Goal: Task Accomplishment & Management: Complete application form

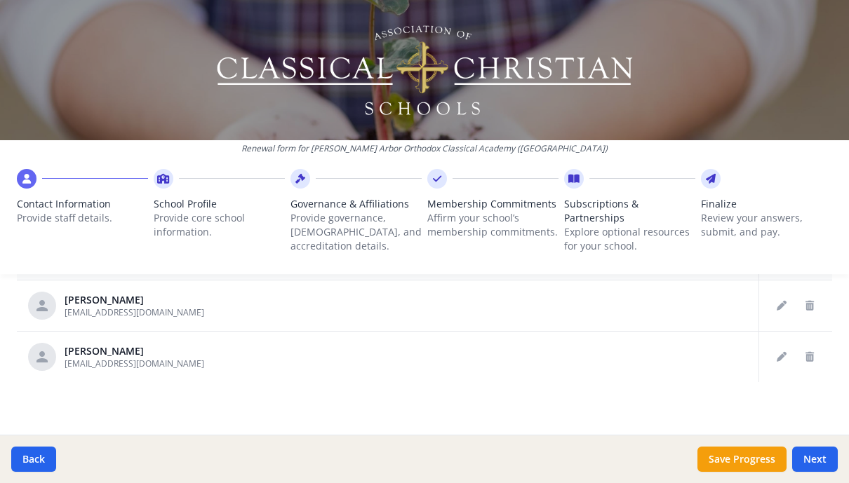
scroll to position [842, 0]
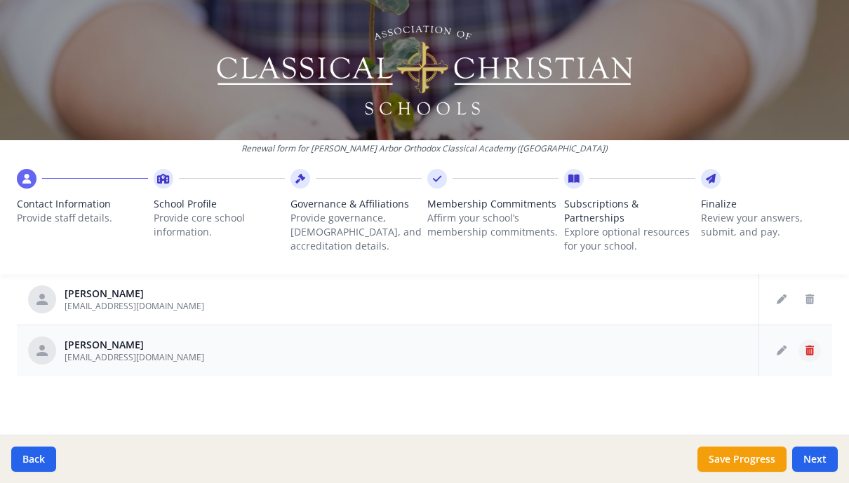
click at [814, 358] on button "Delete staff" at bounding box center [809, 350] width 22 height 22
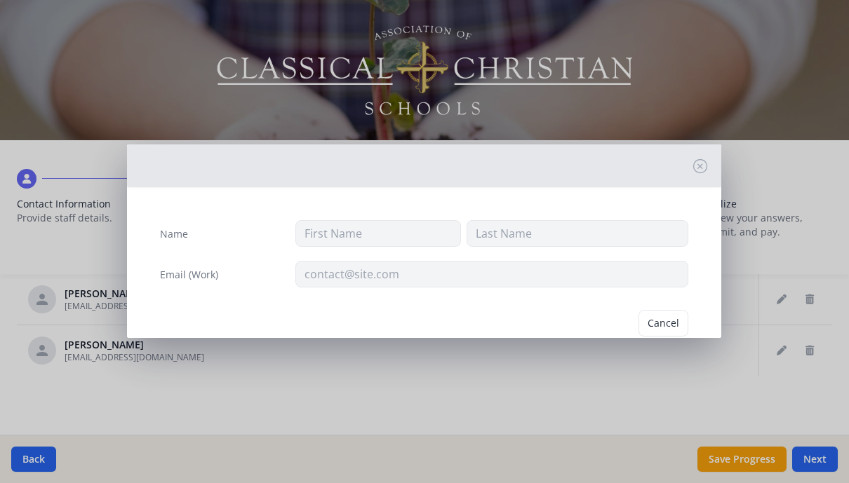
type input "Makrina"
type input "[PERSON_NAME]"
type input "[EMAIL_ADDRESS][DOMAIN_NAME]"
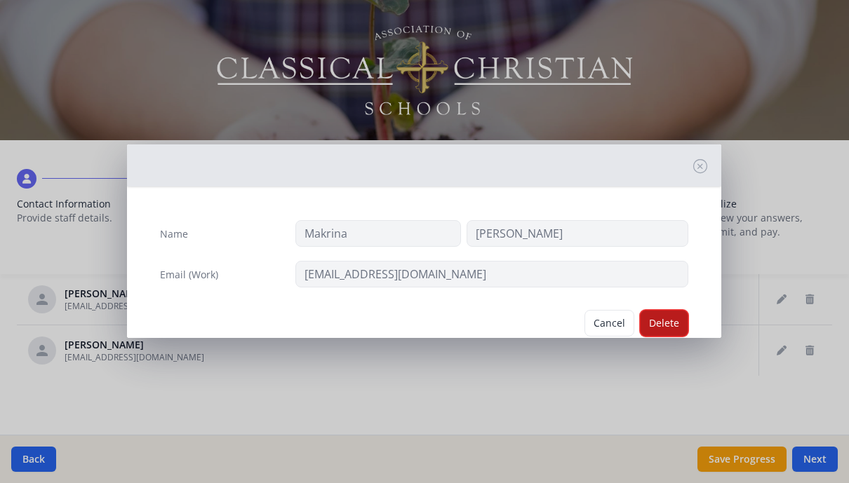
click at [667, 325] on button "Delete" at bounding box center [664, 323] width 48 height 27
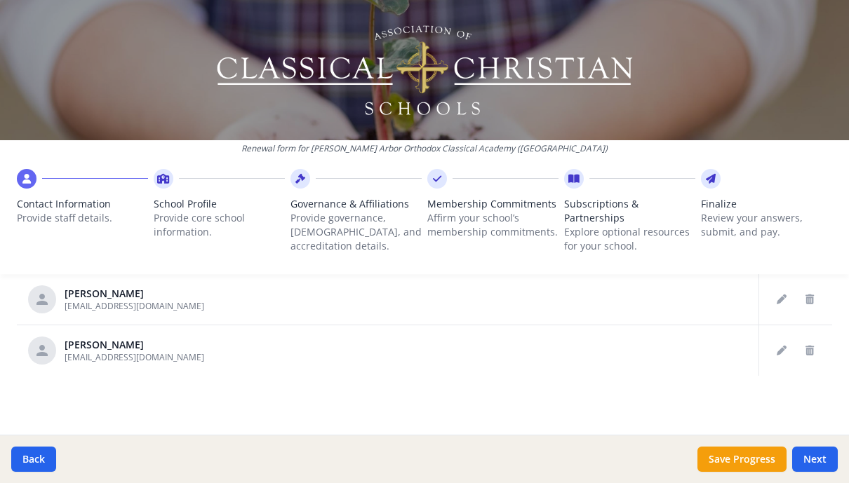
scroll to position [790, 0]
click at [788, 303] on button "Edit staff" at bounding box center [781, 299] width 22 height 22
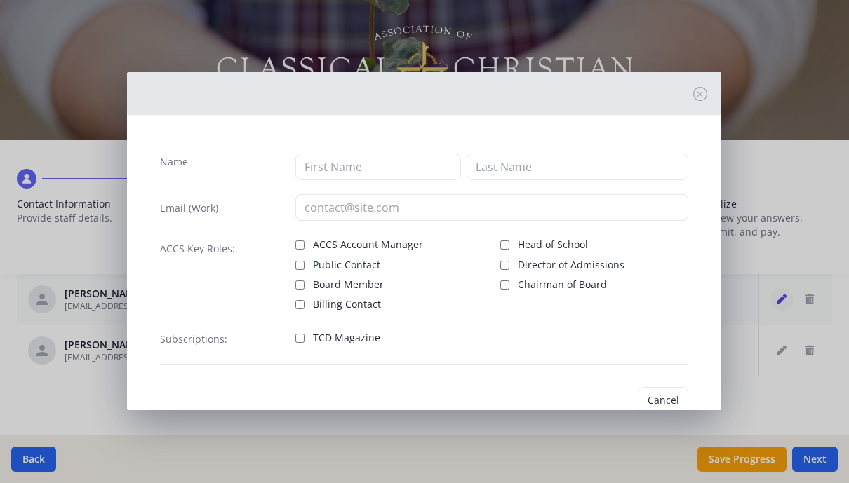
type input "[PERSON_NAME]"
type input "Magyar"
type input "[EMAIL_ADDRESS][DOMAIN_NAME]"
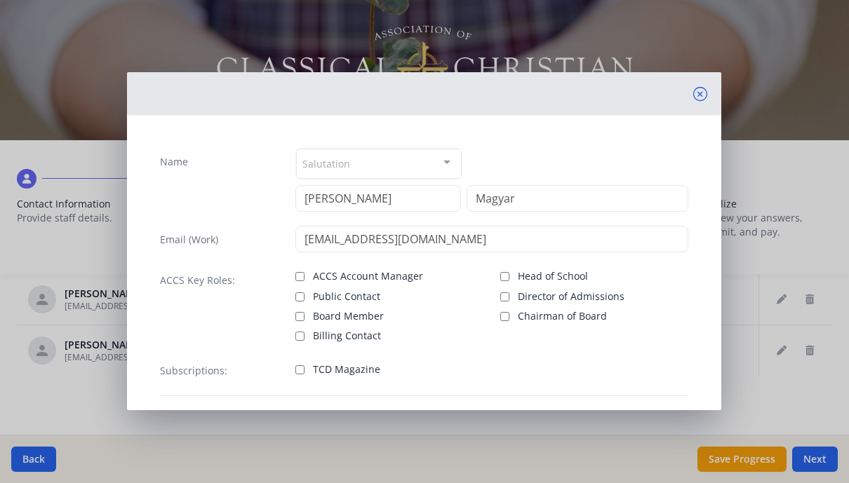
click at [701, 99] on icon at bounding box center [700, 94] width 14 height 14
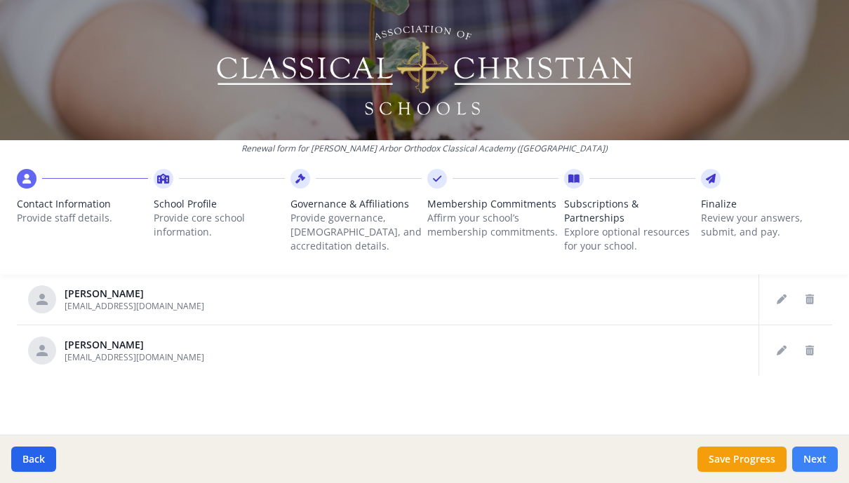
click at [821, 464] on button "Next" at bounding box center [815, 459] width 46 height 25
type input "[PHONE_NUMBER]"
type input "6"
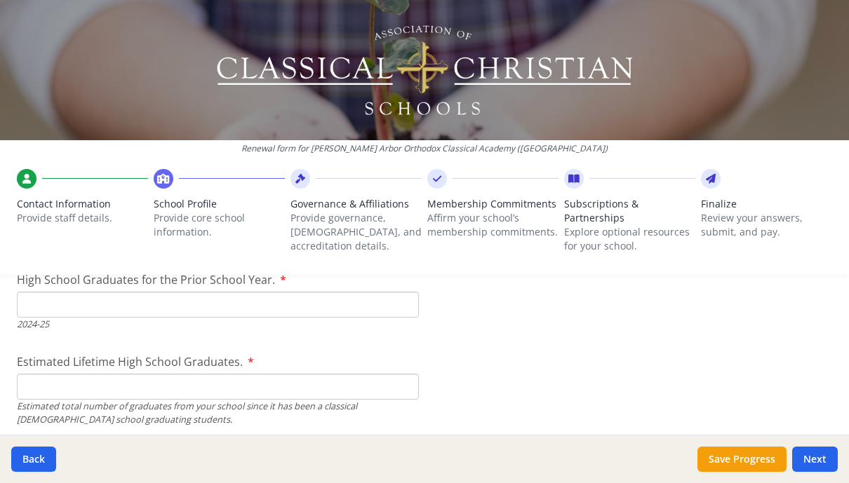
scroll to position [2067, 0]
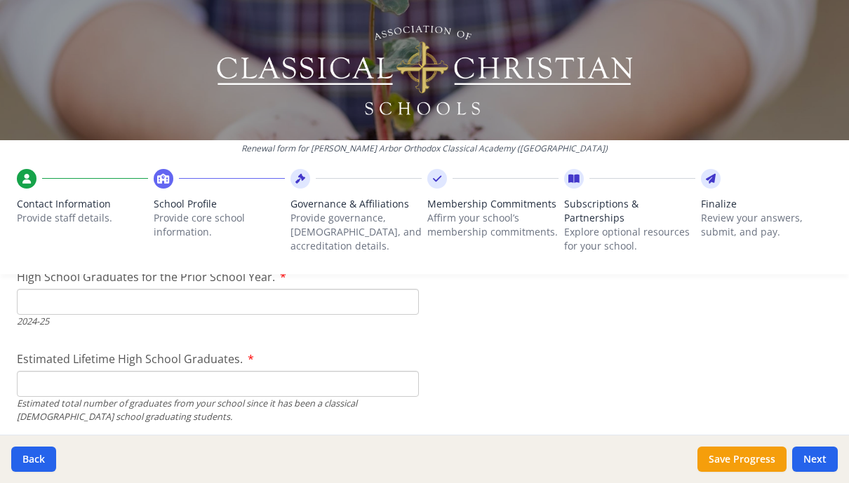
click at [244, 314] on input "High School Graduates for the Prior School Year." at bounding box center [218, 302] width 402 height 26
type input "0"
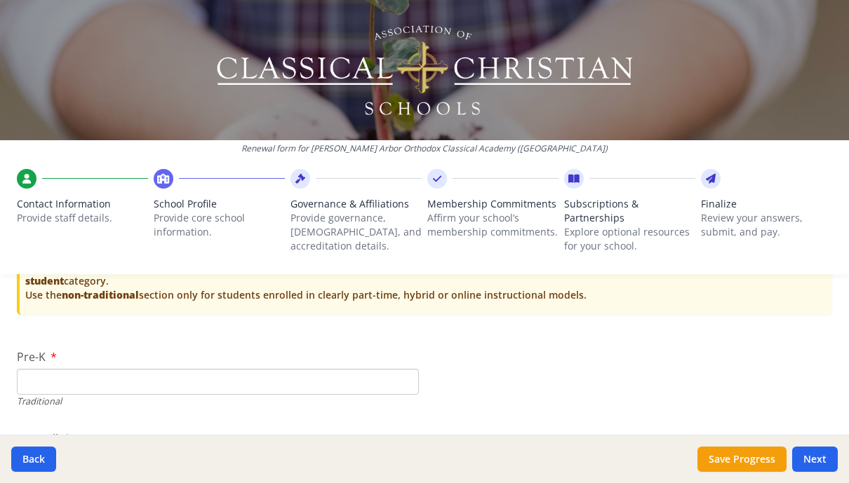
scroll to position [2989, 0]
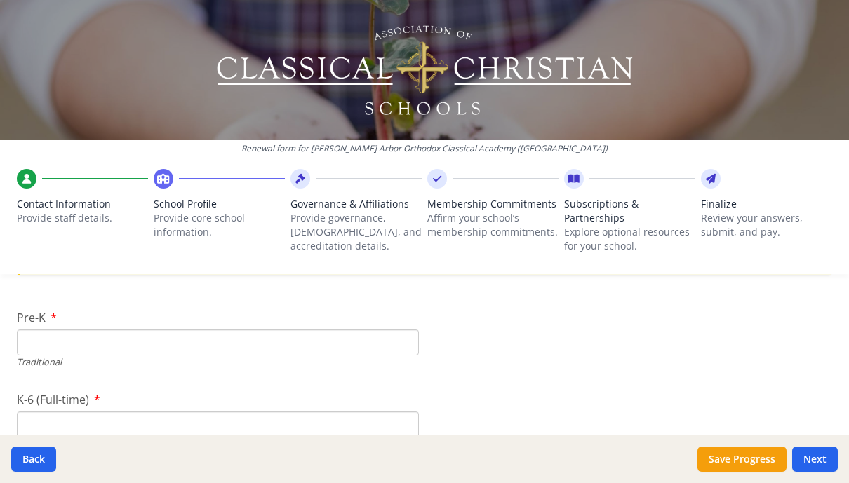
click at [130, 353] on input "Pre-K" at bounding box center [218, 343] width 402 height 26
type input "4"
type input "6"
type input "0"
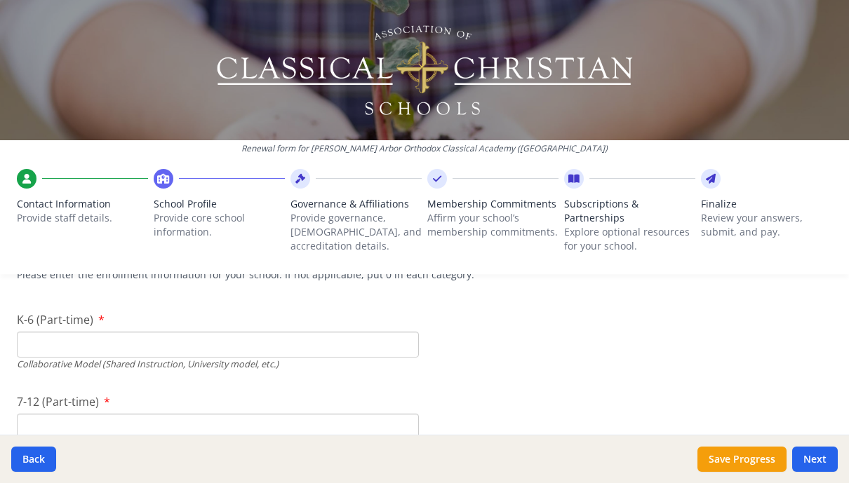
scroll to position [3426, 0]
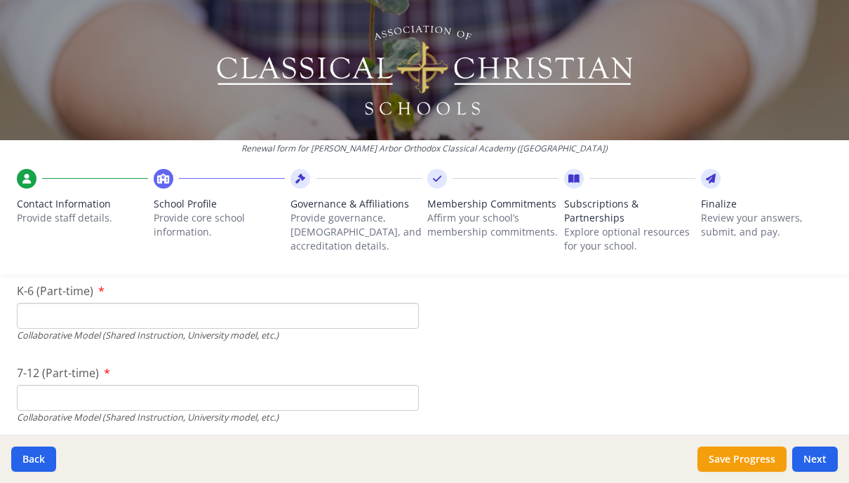
click at [60, 332] on div "Collaborative Model (Shared Instruction, University model, etc.)" at bounding box center [218, 335] width 402 height 13
click at [62, 324] on input "K-6 (Part-time)" at bounding box center [218, 316] width 402 height 26
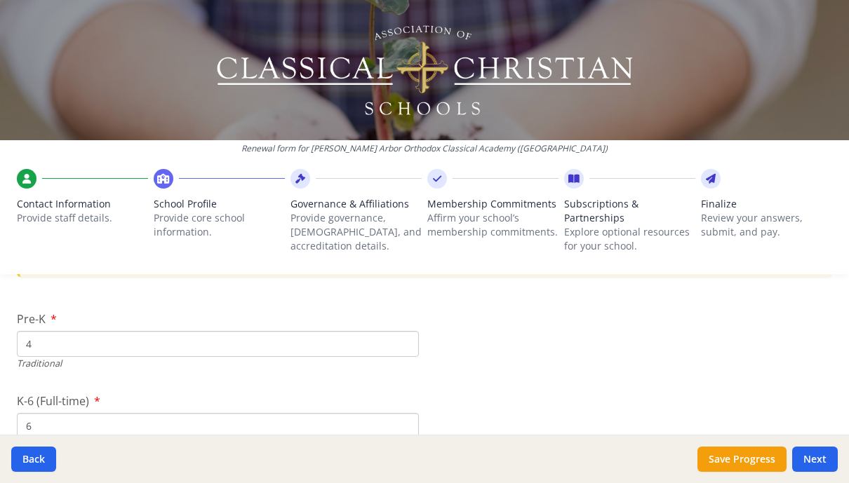
scroll to position [2970, 0]
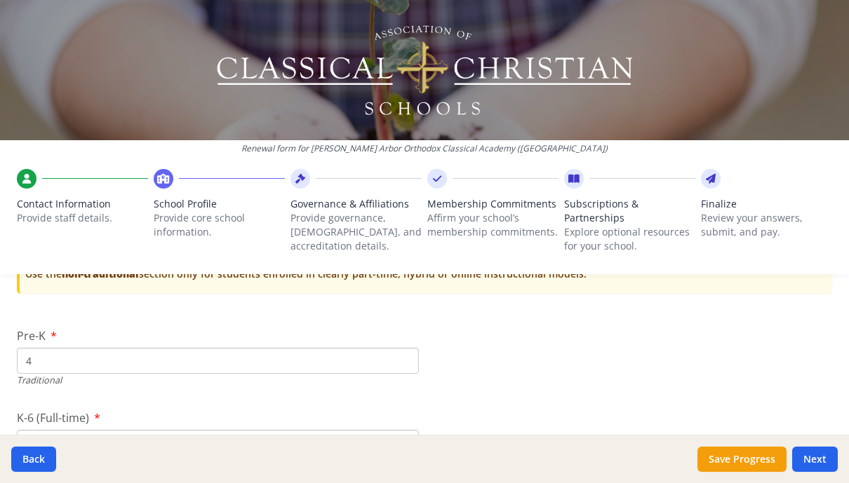
drag, startPoint x: 54, startPoint y: 372, endPoint x: 29, endPoint y: 372, distance: 25.2
click at [29, 372] on input "4" at bounding box center [218, 361] width 402 height 26
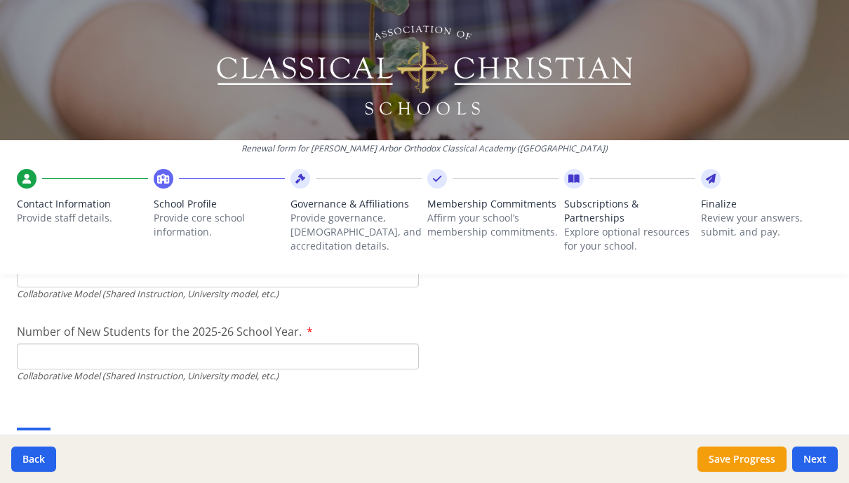
scroll to position [3517, 0]
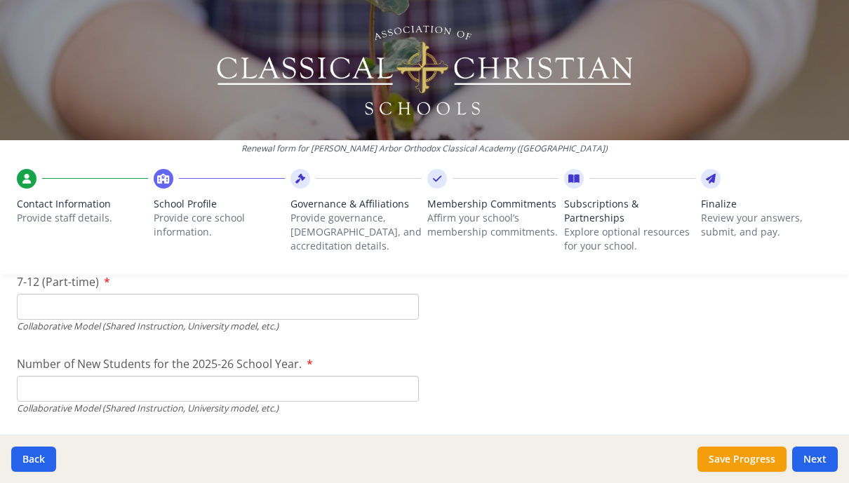
type input "0"
click at [92, 392] on input "Number of New Students for the 2025-26 School Year." at bounding box center [218, 389] width 402 height 26
type input "1"
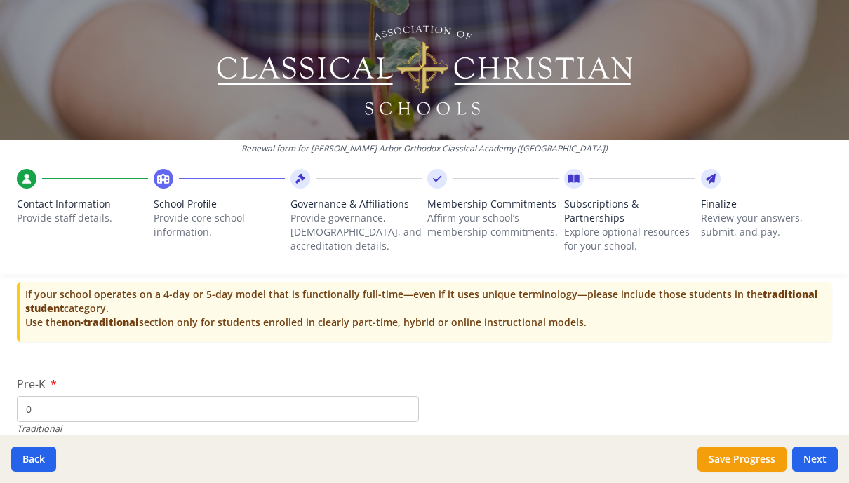
scroll to position [3013, 0]
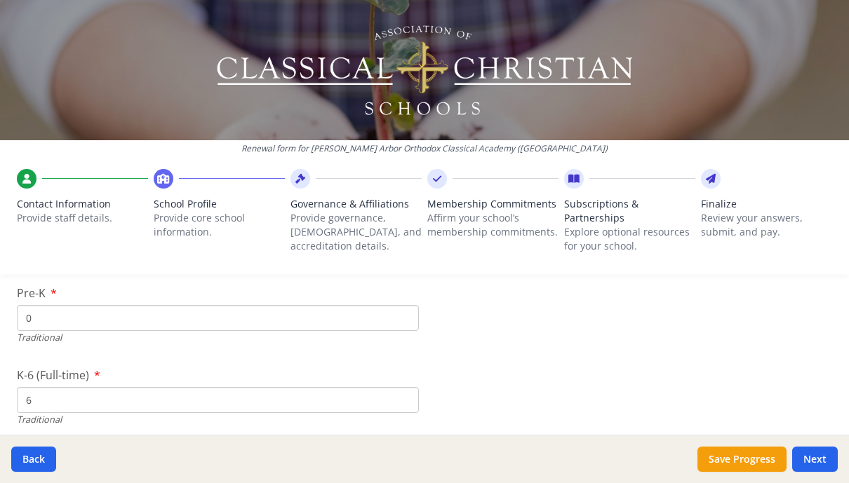
drag, startPoint x: 57, startPoint y: 321, endPoint x: -20, endPoint y: 309, distance: 78.0
click at [17, 309] on input "0" at bounding box center [218, 318] width 402 height 26
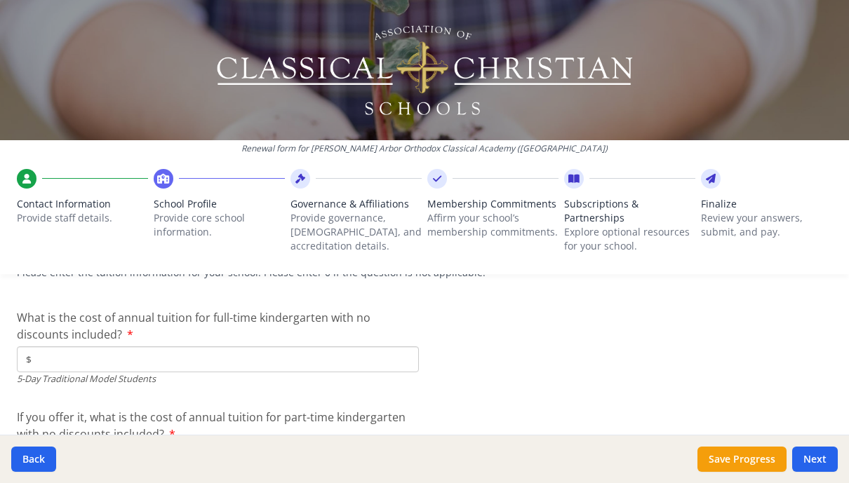
scroll to position [3743, 0]
type input "4"
click at [262, 366] on input "$" at bounding box center [218, 359] width 402 height 26
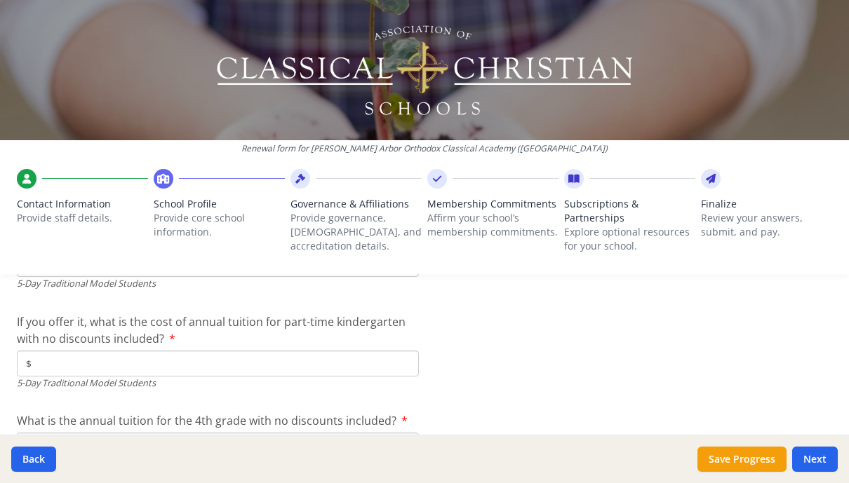
type input "$6 000"
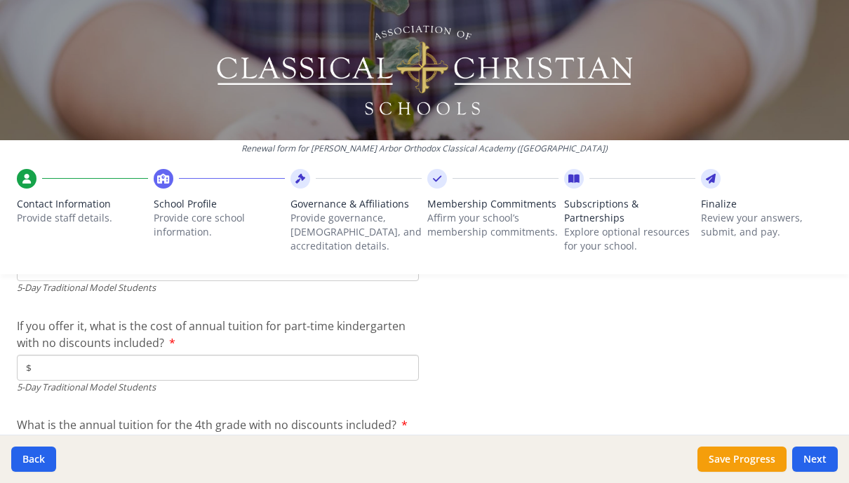
click at [224, 372] on input "$" at bounding box center [218, 368] width 402 height 26
